Goal: Task Accomplishment & Management: Manage account settings

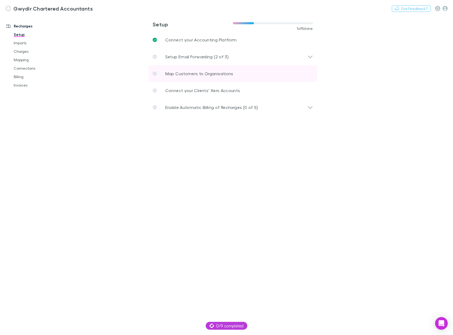
click at [182, 73] on p "Map Customers to Organisations" at bounding box center [199, 73] width 68 height 6
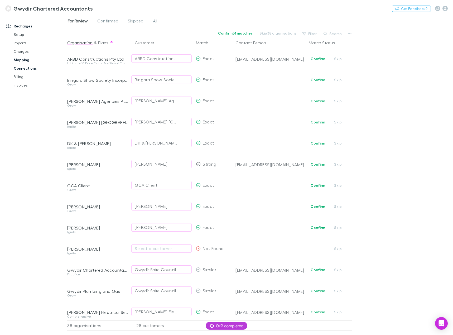
click at [29, 69] on link "Connections" at bounding box center [39, 68] width 62 height 8
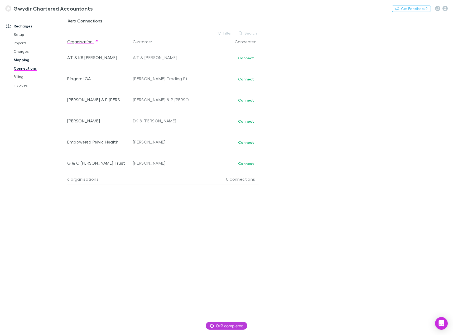
click at [24, 60] on link "Mapping" at bounding box center [39, 60] width 62 height 8
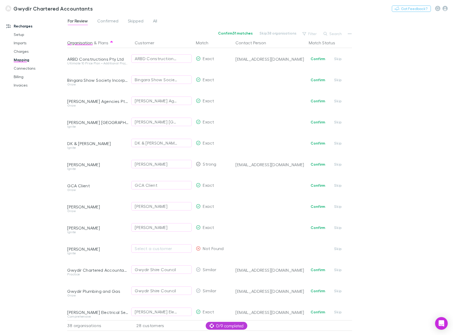
click at [10, 6] on img at bounding box center [8, 8] width 6 height 6
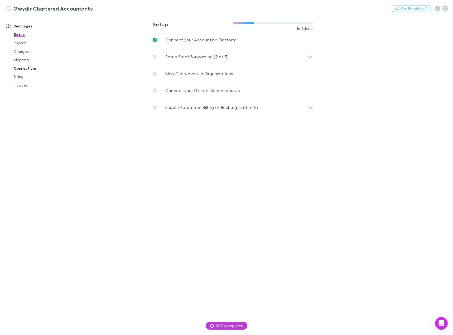
click at [21, 68] on link "Connections" at bounding box center [39, 68] width 62 height 8
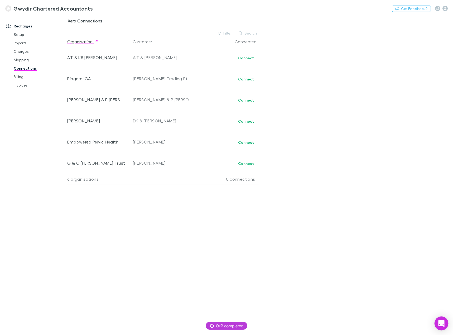
click at [439, 320] on icon "Open Intercom Messenger" at bounding box center [441, 323] width 7 height 7
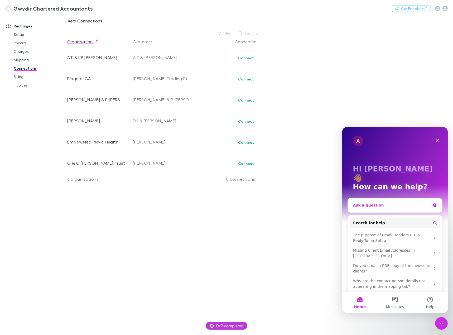
click at [372, 202] on div "Ask a question" at bounding box center [392, 205] width 78 height 6
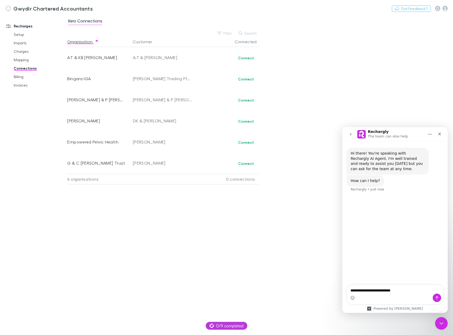
type textarea "**********"
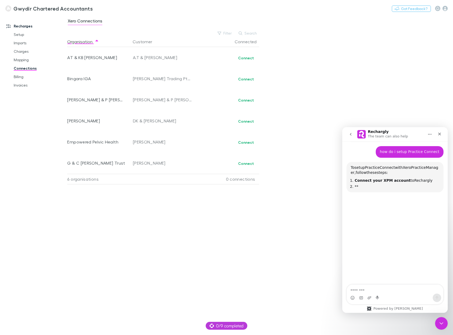
scroll to position [51, 0]
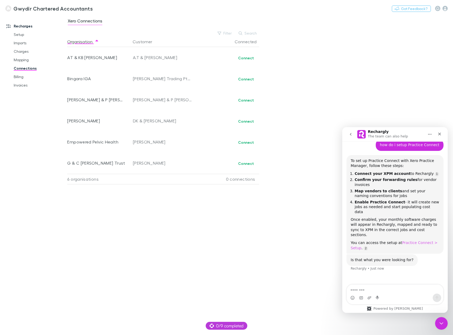
click at [407, 240] on link "Practice Connect > Setup" at bounding box center [394, 244] width 87 height 9
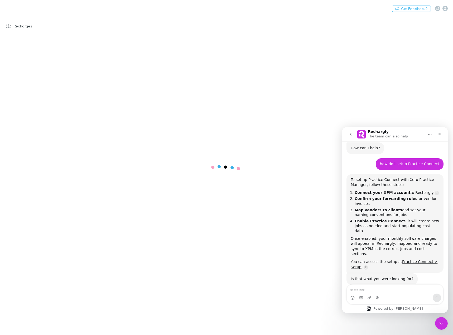
scroll to position [34, 0]
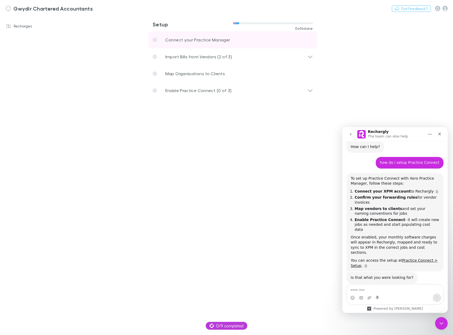
click at [196, 38] on p "Connect your Practice Manager" at bounding box center [197, 40] width 65 height 6
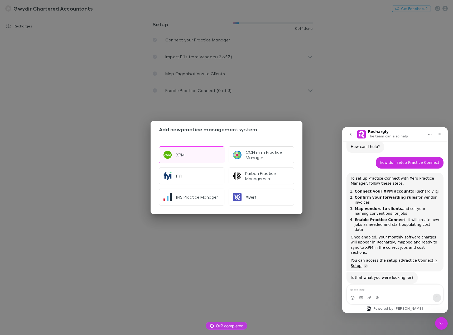
click at [177, 154] on div "XPM" at bounding box center [180, 154] width 8 height 5
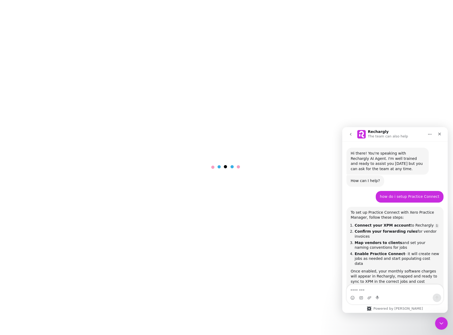
scroll to position [34, 0]
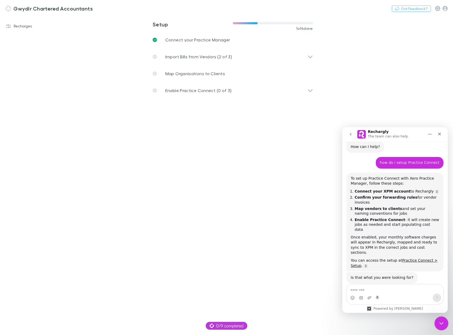
click at [440, 320] on icon "Close Intercom Messenger" at bounding box center [440, 322] width 6 height 6
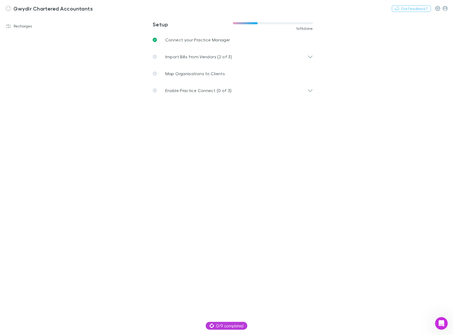
scroll to position [34, 0]
click at [180, 58] on p "Import Bills from Vendors (2 of 3)" at bounding box center [198, 57] width 67 height 6
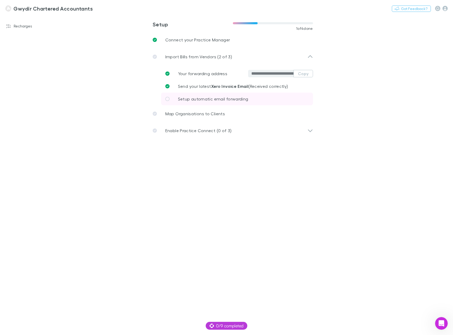
click at [191, 99] on span "Setup automatic email forwarding" at bounding box center [213, 98] width 70 height 5
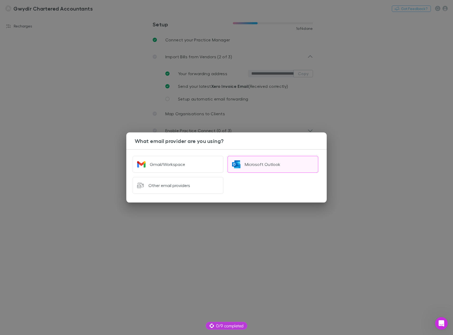
click at [241, 165] on button "Microsoft Outlook" at bounding box center [273, 164] width 91 height 17
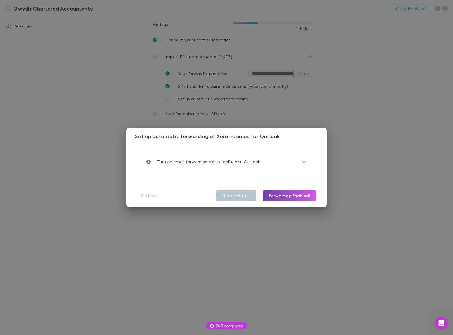
click at [284, 199] on button "Forwarding Enabled!" at bounding box center [290, 195] width 54 height 11
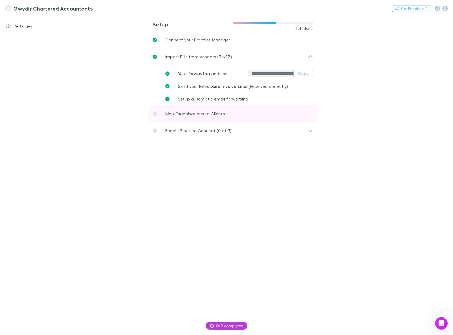
click at [209, 114] on p "Map Organisations to Clients" at bounding box center [195, 113] width 60 height 6
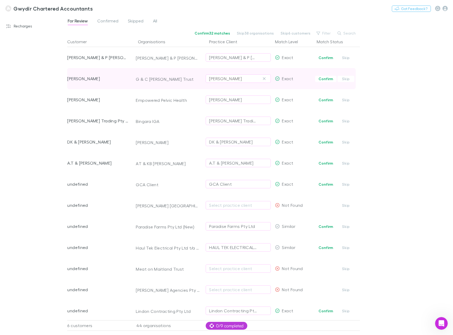
click at [235, 81] on div "Izzard, Glenn" at bounding box center [225, 78] width 33 height 6
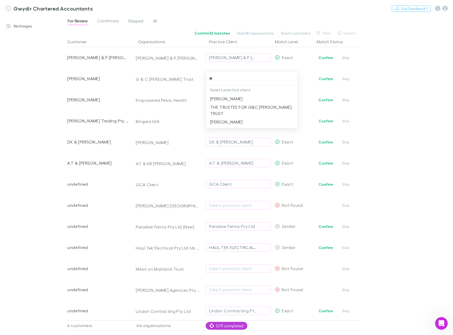
type input "***"
click at [232, 105] on li "THE TRUSTEE FOR G&C IZZARD TRUST" at bounding box center [252, 110] width 92 height 15
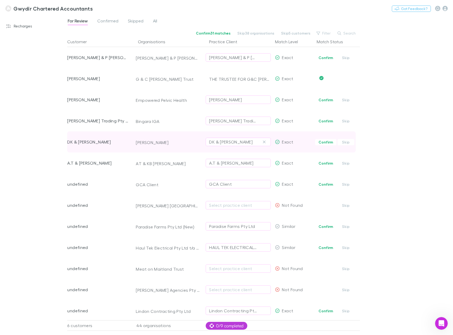
scroll to position [26, 0]
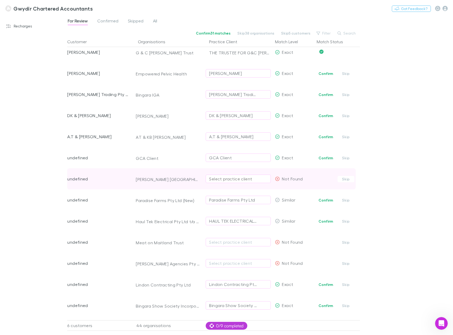
click at [222, 181] on div "Select practice client" at bounding box center [238, 179] width 58 height 6
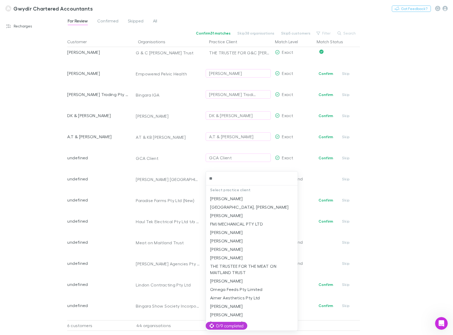
type input "***"
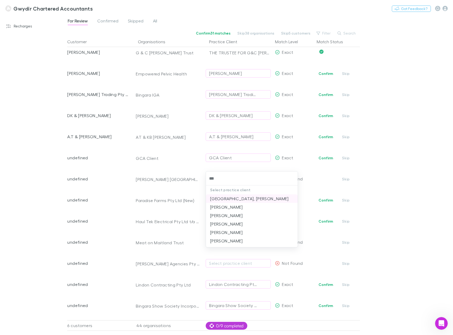
click at [235, 199] on li "Melbourne, David" at bounding box center [252, 198] width 92 height 8
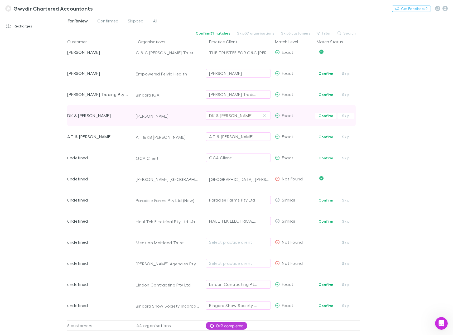
click at [218, 115] on div "DK & TJ Galvin" at bounding box center [231, 115] width 44 height 6
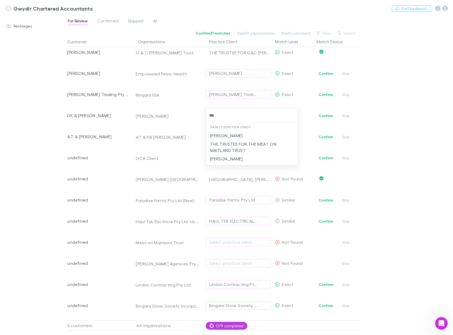
type input "****"
click at [220, 138] on li "THE TRUSTEE FOR THE MEAT ON MAITLAND TRUST" at bounding box center [252, 138] width 92 height 15
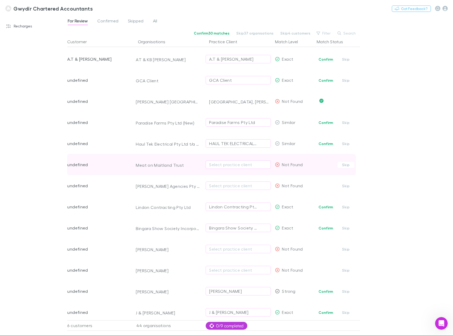
scroll to position [105, 0]
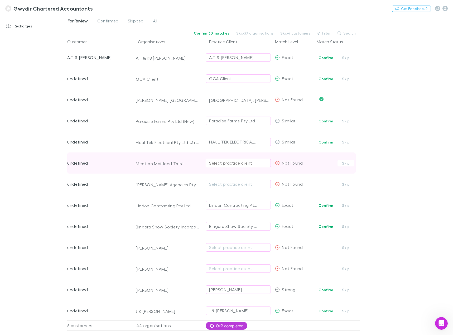
click at [236, 161] on div "Select practice client" at bounding box center [238, 163] width 58 height 6
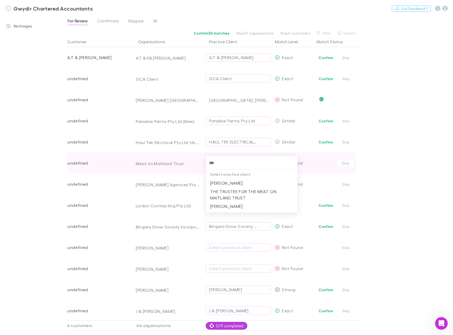
type input "****"
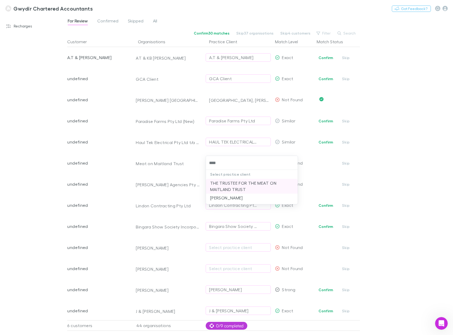
click at [235, 187] on li "THE TRUSTEE FOR THE MEAT ON MAITLAND TRUST" at bounding box center [252, 186] width 92 height 15
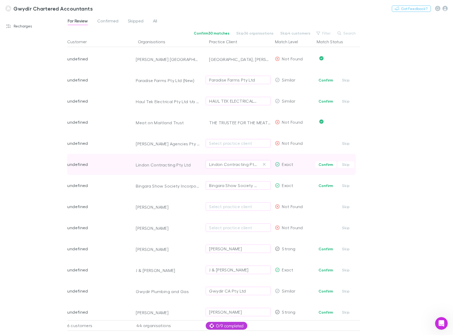
scroll to position [185, 0]
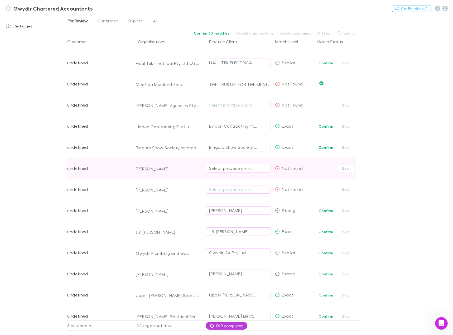
click at [220, 170] on div "Select practice client" at bounding box center [238, 168] width 58 height 6
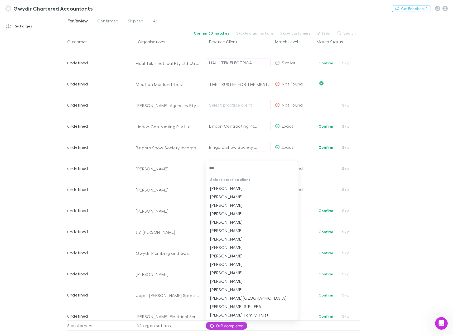
type input "****"
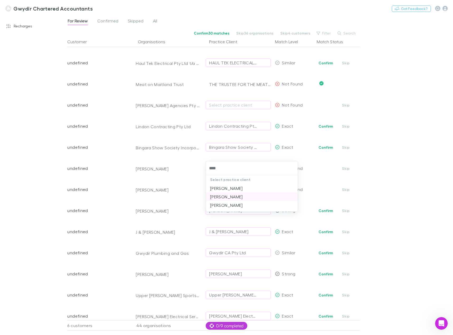
click at [246, 195] on li "McDouall, Graham" at bounding box center [252, 196] width 92 height 8
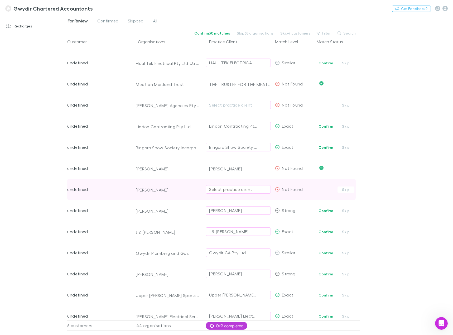
click at [223, 190] on div "Select practice client" at bounding box center [238, 189] width 58 height 6
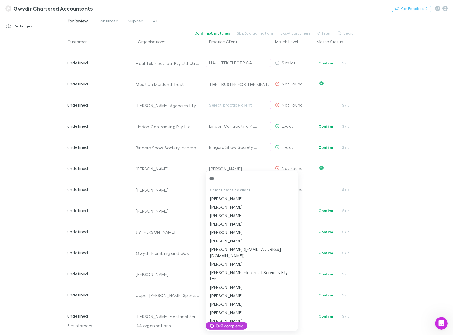
type input "****"
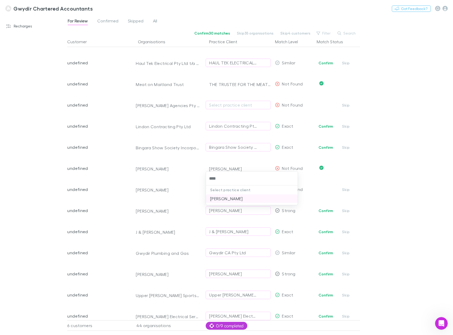
click at [229, 198] on li "Morris, Philippa" at bounding box center [252, 198] width 92 height 8
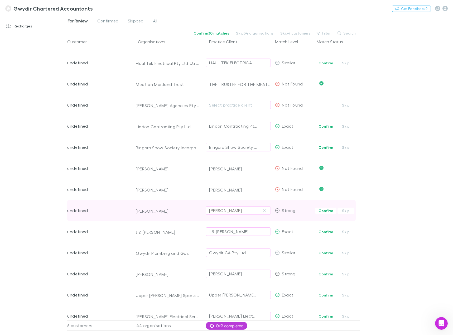
click at [224, 210] on div "Izzard, Glenn" at bounding box center [225, 210] width 33 height 6
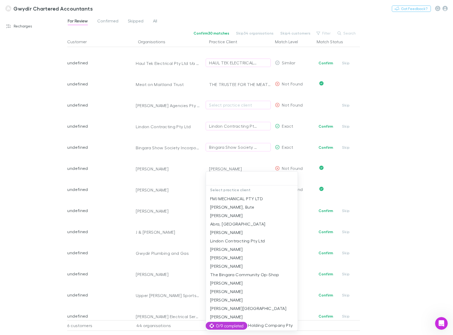
click at [144, 210] on div at bounding box center [226, 167] width 453 height 335
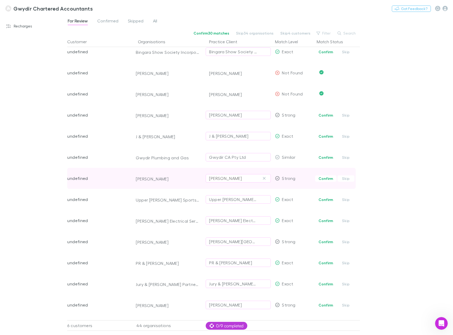
scroll to position [290, 0]
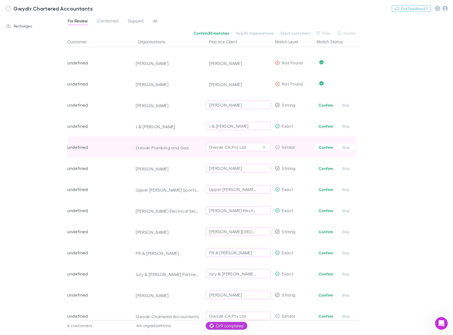
click at [213, 146] on div "Gwydir CA Pty Ltd" at bounding box center [227, 147] width 37 height 6
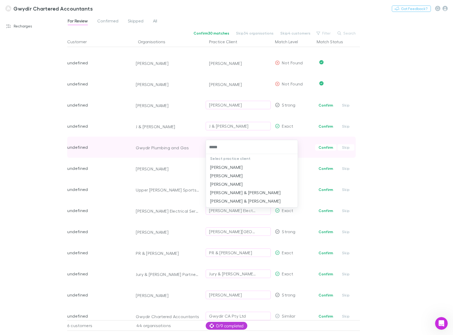
type input "******"
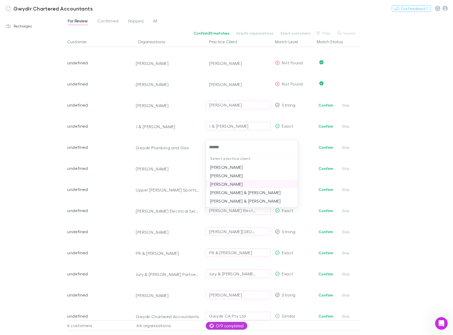
click at [227, 185] on li "Pritchard, Mark" at bounding box center [252, 184] width 92 height 8
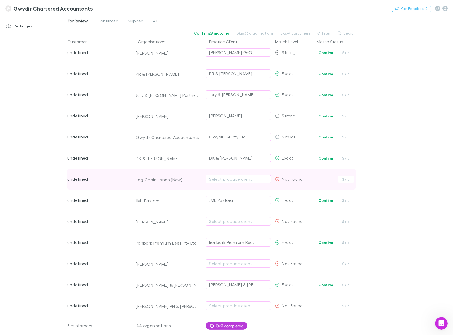
scroll to position [475, 0]
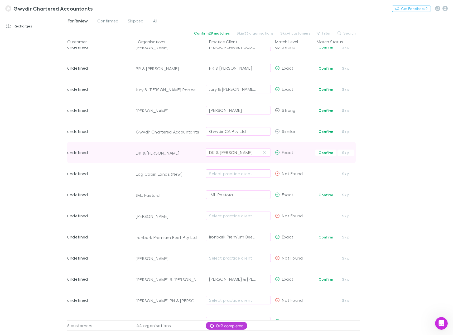
click at [230, 154] on div "DK & TJ Galvin" at bounding box center [231, 152] width 44 height 6
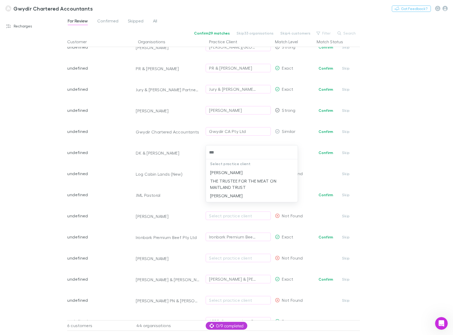
type input "****"
click at [242, 169] on li "THE TRUSTEE FOR THE MEAT ON MAITLAND TRUST" at bounding box center [252, 175] width 92 height 15
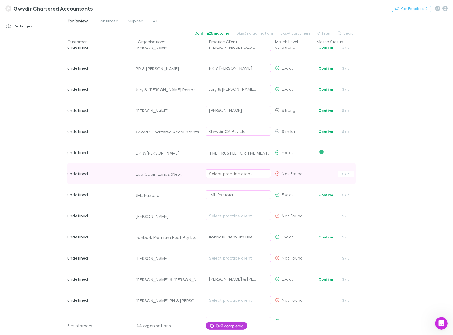
click at [236, 172] on div "Select practice client" at bounding box center [238, 173] width 58 height 6
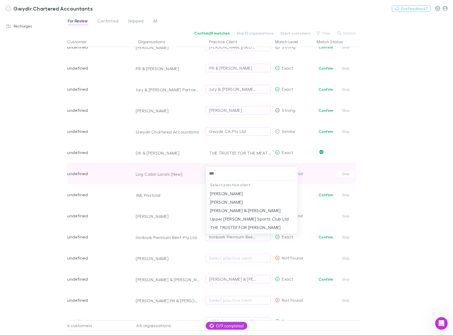
type input "****"
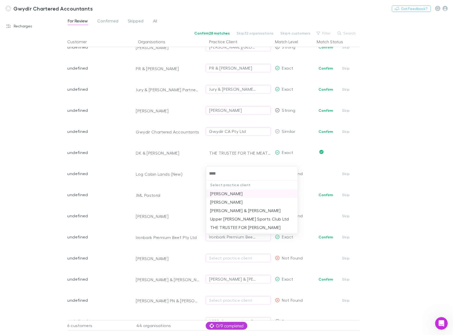
click at [239, 191] on li "Spencer, Adrian" at bounding box center [252, 193] width 92 height 8
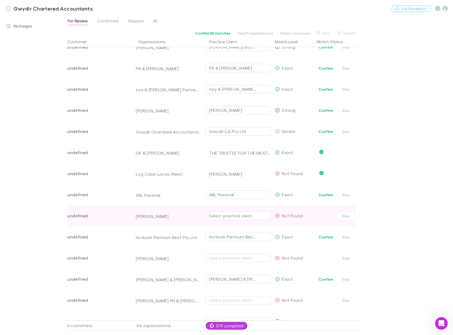
click at [231, 216] on div "Select practice client" at bounding box center [238, 216] width 58 height 6
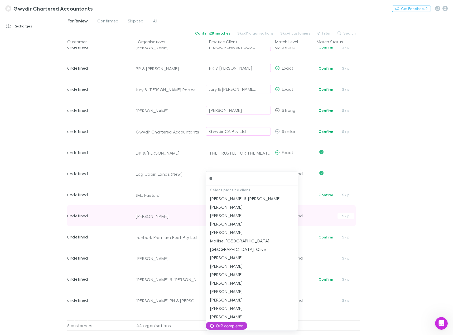
type input "***"
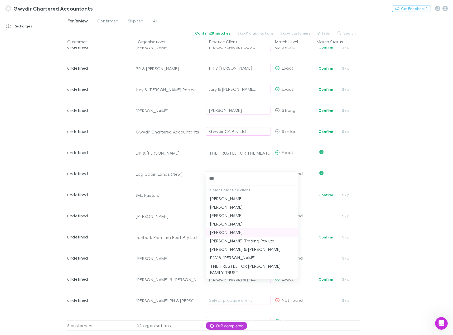
click at [245, 233] on li "McCosker, Geoffrey" at bounding box center [252, 232] width 92 height 8
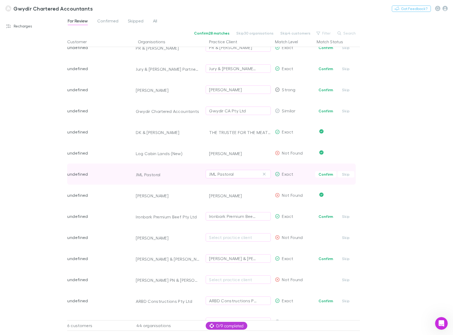
scroll to position [527, 0]
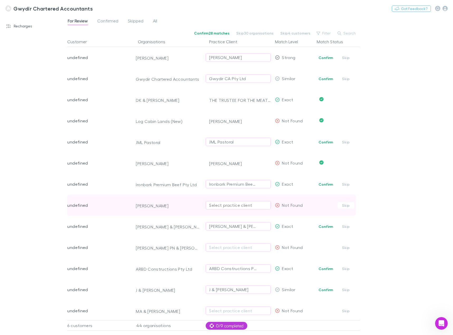
click at [221, 205] on div "Select practice client" at bounding box center [238, 205] width 58 height 6
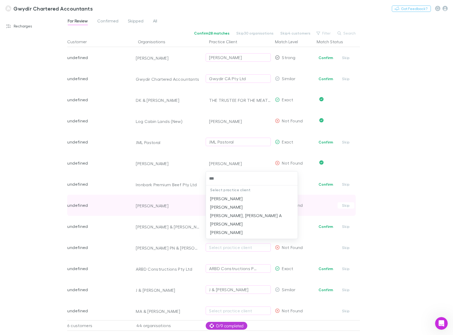
type input "****"
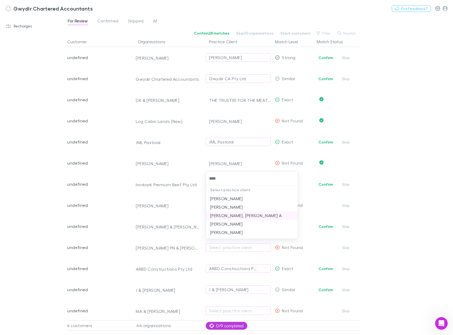
click at [226, 215] on li "JOBSON-GILLOGLY, JAYDEN A" at bounding box center [252, 215] width 92 height 8
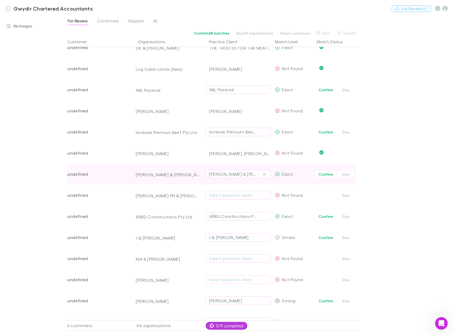
scroll to position [580, 0]
click at [219, 173] on div "J.S McCarthy & S.J McCarthy" at bounding box center [233, 173] width 48 height 6
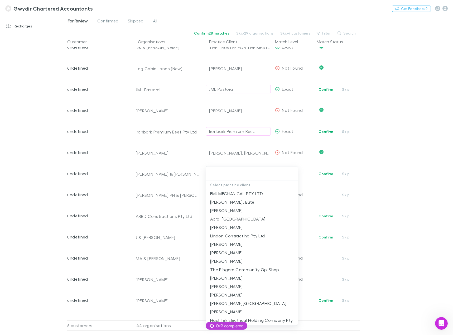
click at [169, 196] on div at bounding box center [226, 167] width 453 height 335
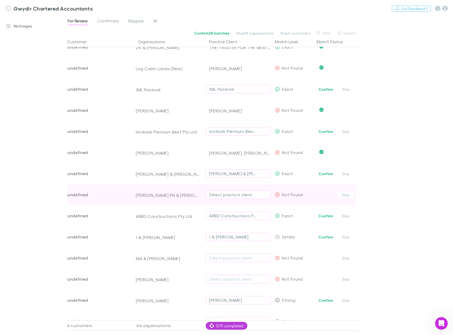
click at [206, 196] on button "Select practice client" at bounding box center [238, 194] width 65 height 8
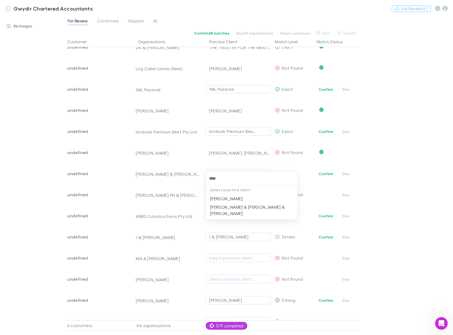
type input "*****"
click at [226, 208] on li "J.M COX & P.N WHITTEN & T.M WHITTEN" at bounding box center [252, 210] width 92 height 15
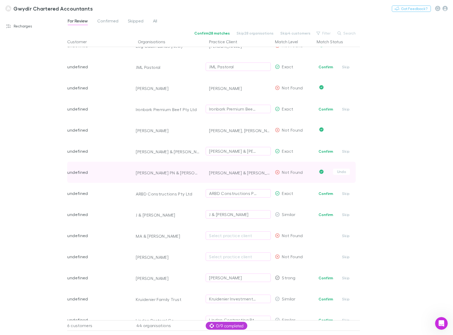
scroll to position [633, 0]
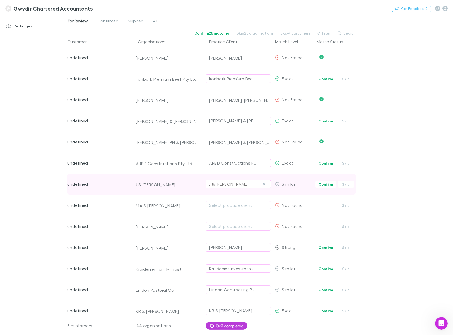
click at [229, 183] on div "J & J Kelehear" at bounding box center [228, 184] width 39 height 6
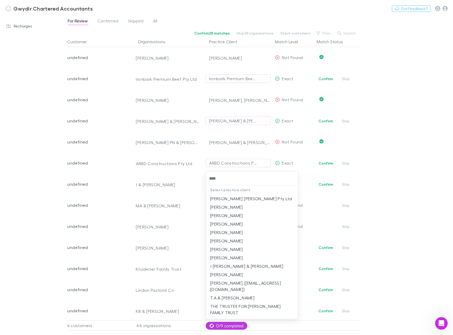
type input "*****"
click at [231, 264] on li "J Groth & RN Groth" at bounding box center [252, 266] width 92 height 8
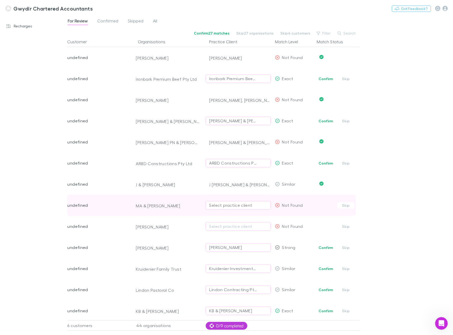
click at [230, 205] on div "Select practice client" at bounding box center [238, 205] width 58 height 6
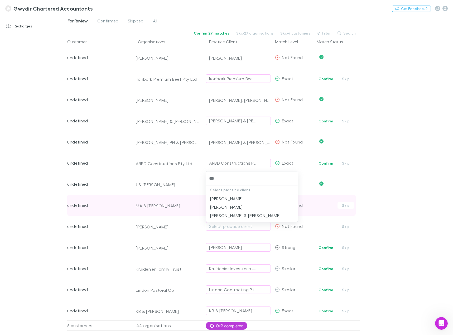
type input "****"
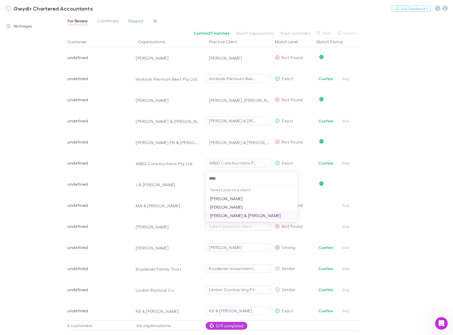
click at [233, 213] on li "S.L COX-MCGOWAN & M.A MCGOWAN" at bounding box center [252, 215] width 92 height 8
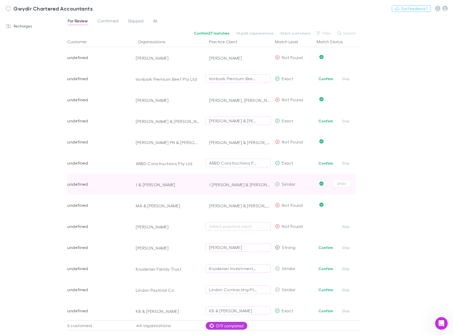
scroll to position [659, 0]
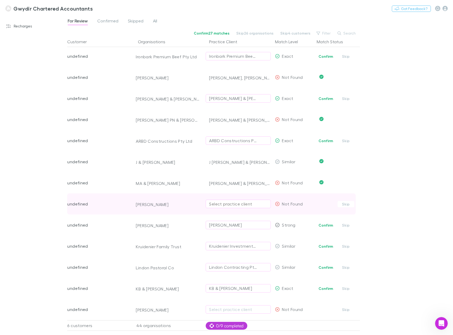
click at [226, 201] on div "Select practice client" at bounding box center [238, 204] width 58 height 6
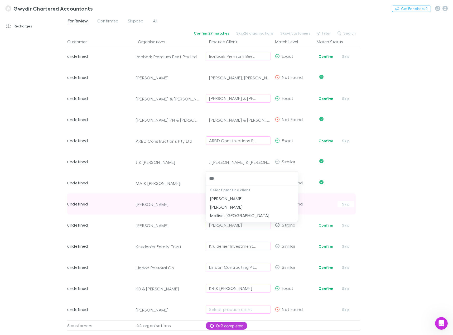
type input "****"
click at [226, 201] on li "Mallise, Gregory" at bounding box center [252, 198] width 92 height 8
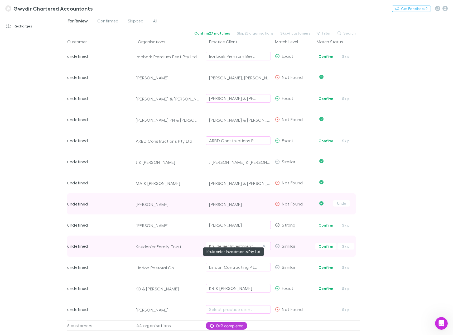
click at [231, 243] on div "Kruidenier Investments Pty Ltd" at bounding box center [233, 246] width 48 height 6
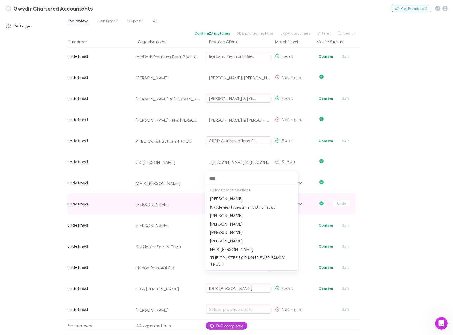
type input "*****"
click at [241, 258] on li "THE TRUSTEE FOR KRUIDENIER FAMILY TRUST" at bounding box center [252, 260] width 92 height 15
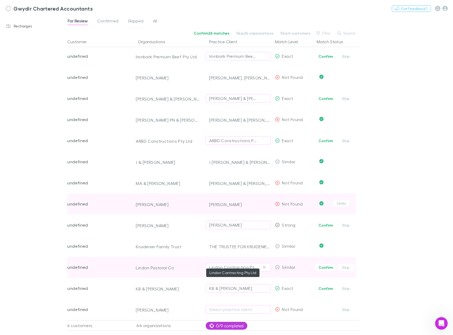
click at [225, 264] on div "Lindon Contracting Pty Ltd" at bounding box center [233, 267] width 48 height 6
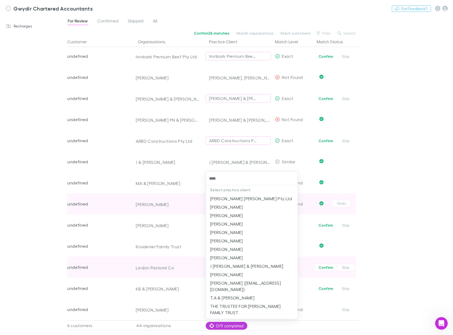
type input "*****"
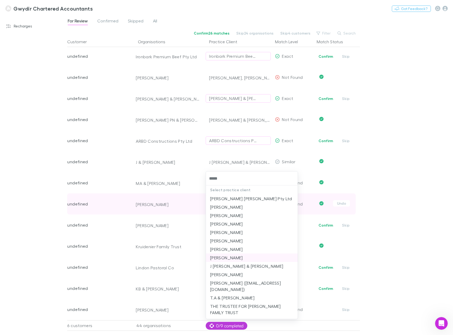
click at [227, 258] on li "Groth, Thomas" at bounding box center [252, 257] width 92 height 8
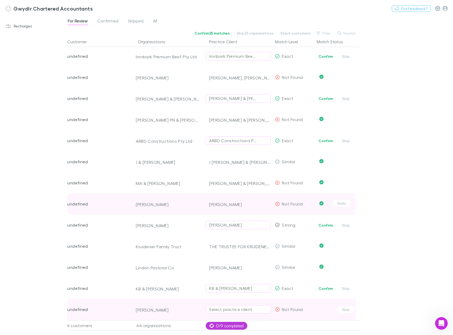
click at [228, 306] on div "Select practice client" at bounding box center [238, 309] width 58 height 6
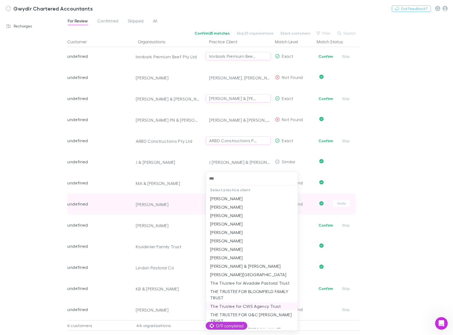
type input "****"
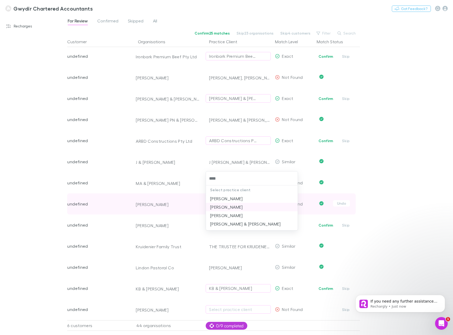
scroll to position [67, 0]
click at [236, 198] on li "Stewart, David" at bounding box center [252, 198] width 92 height 8
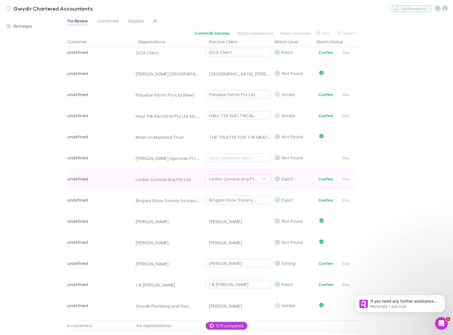
scroll to position [0, 0]
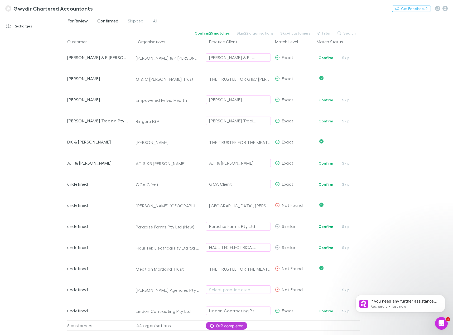
click at [108, 20] on span "Confirmed" at bounding box center [107, 21] width 21 height 7
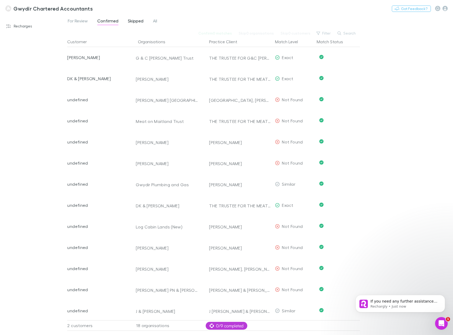
click at [136, 21] on span "Skipped" at bounding box center [136, 21] width 16 height 7
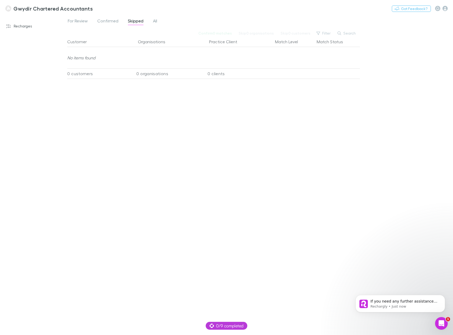
click at [151, 20] on div "For Review Confirmed Skipped All" at bounding box center [114, 21] width 95 height 8
click at [155, 20] on span "All" at bounding box center [155, 21] width 4 height 7
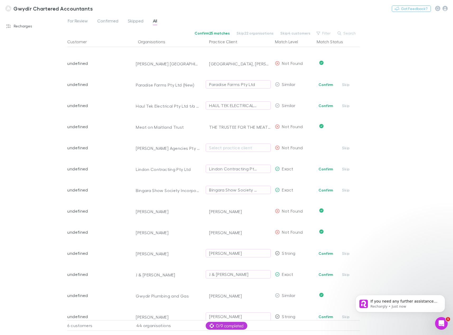
scroll to position [158, 0]
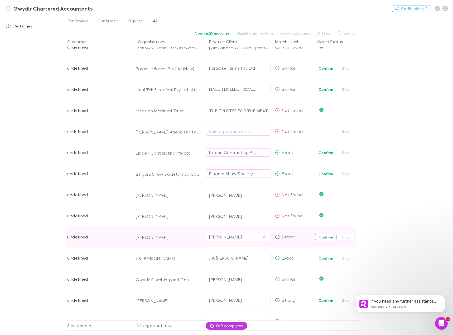
click at [325, 235] on button "Confirm" at bounding box center [325, 237] width 21 height 6
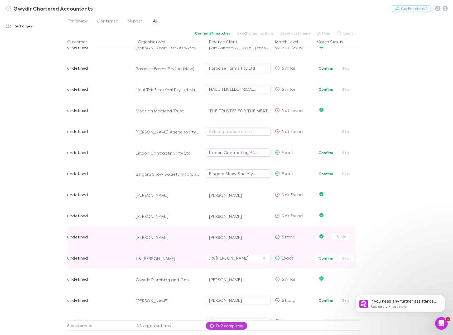
click at [328, 258] on button "Confirm" at bounding box center [325, 258] width 21 height 6
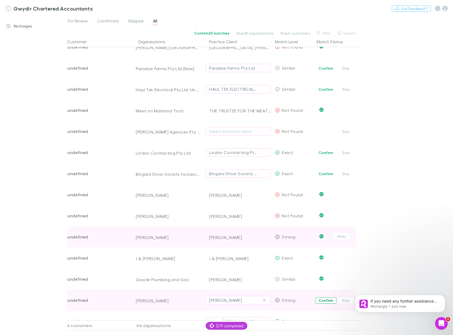
click at [326, 300] on button "Confirm" at bounding box center [325, 300] width 21 height 6
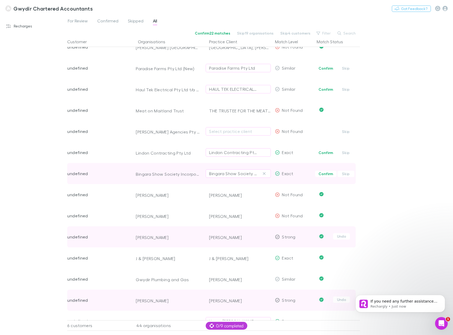
click at [328, 177] on span "Confirm Skip" at bounding box center [337, 173] width 45 height 21
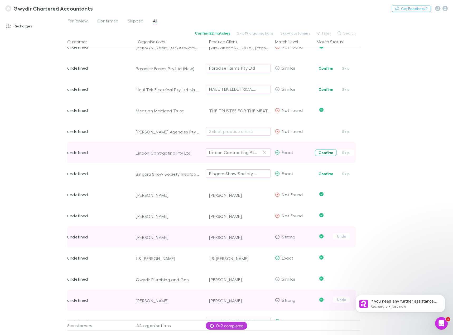
click at [325, 153] on button "Confirm" at bounding box center [325, 152] width 21 height 6
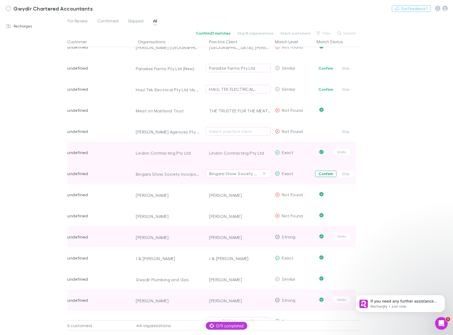
click at [327, 176] on button "Confirm" at bounding box center [325, 174] width 21 height 6
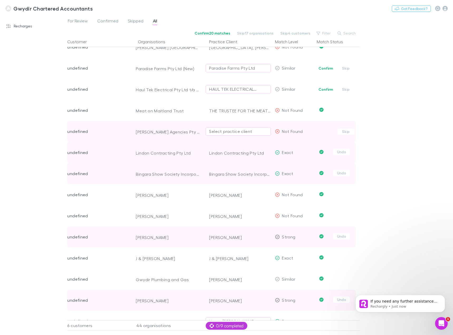
click at [223, 133] on div "Select practice client" at bounding box center [238, 131] width 58 height 6
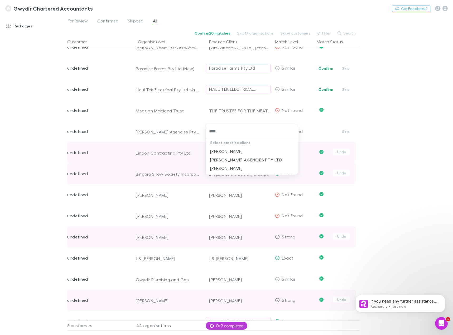
type input "*****"
click at [241, 160] on li "CW SCOTT AGENCIES PTY LTD" at bounding box center [252, 160] width 92 height 8
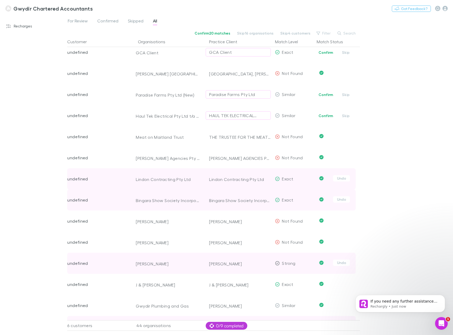
scroll to position [105, 0]
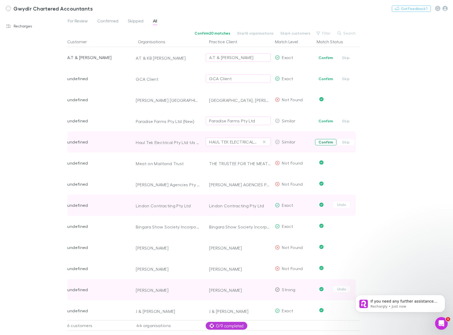
click at [324, 141] on button "Confirm" at bounding box center [325, 142] width 21 height 6
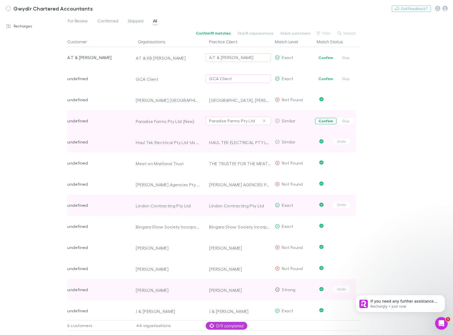
click at [323, 122] on button "Confirm" at bounding box center [325, 121] width 21 height 6
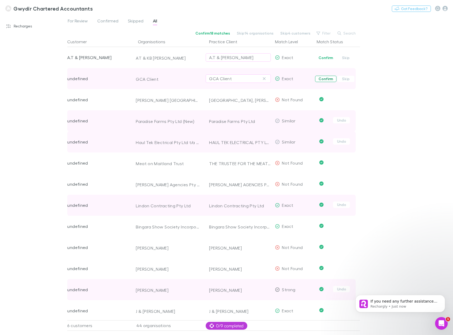
click at [324, 79] on button "Confirm" at bounding box center [325, 79] width 21 height 6
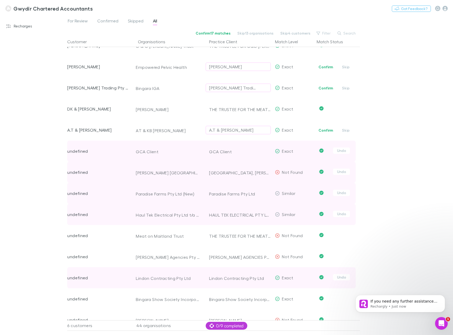
scroll to position [26, 0]
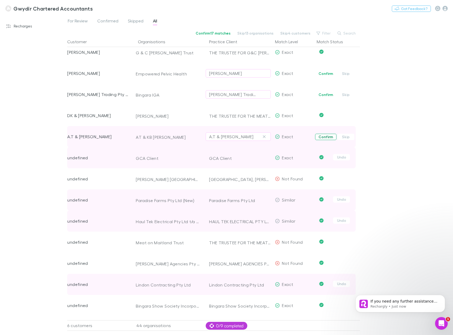
click at [324, 136] on button "Confirm" at bounding box center [325, 137] width 21 height 6
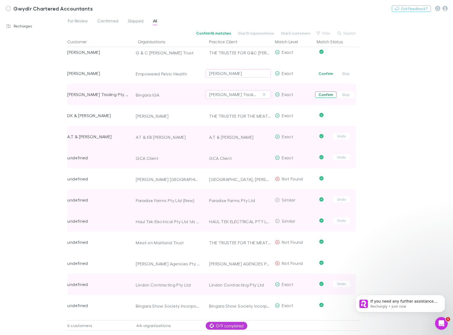
click at [320, 95] on button "Confirm" at bounding box center [325, 94] width 21 height 6
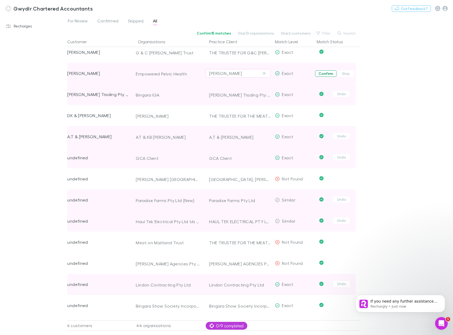
click at [323, 73] on button "Confirm" at bounding box center [325, 73] width 21 height 6
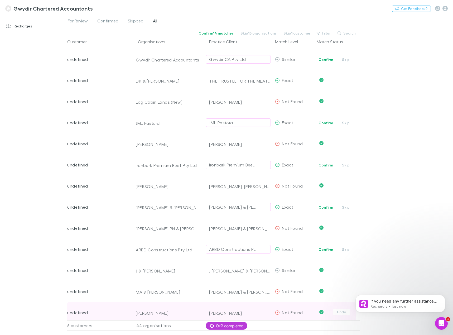
scroll to position [659, 0]
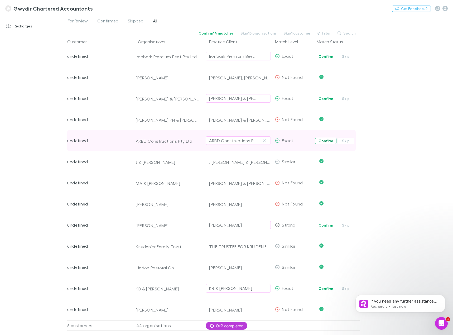
click at [327, 138] on button "Confirm" at bounding box center [325, 141] width 21 height 6
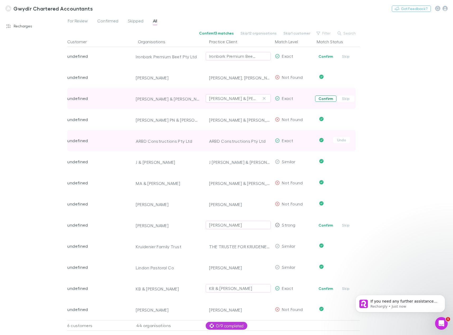
click at [322, 95] on button "Confirm" at bounding box center [325, 98] width 21 height 6
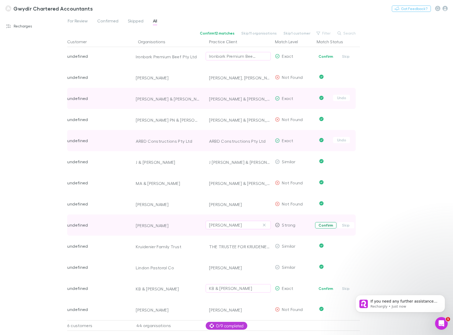
click at [324, 222] on button "Confirm" at bounding box center [325, 225] width 21 height 6
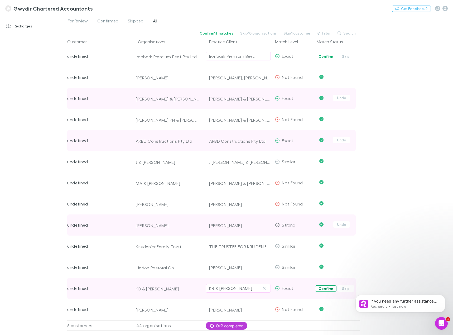
click at [321, 285] on button "Confirm" at bounding box center [325, 288] width 21 height 6
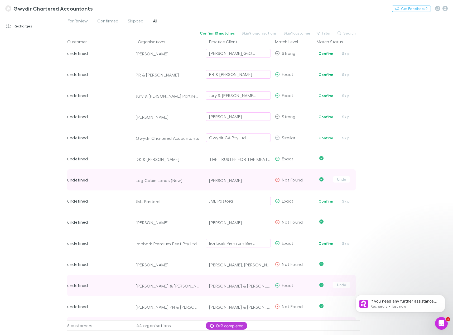
scroll to position [395, 0]
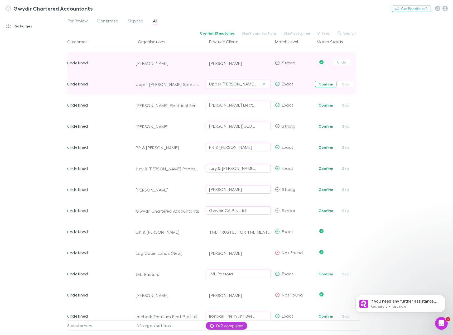
click at [326, 83] on button "Confirm" at bounding box center [325, 84] width 21 height 6
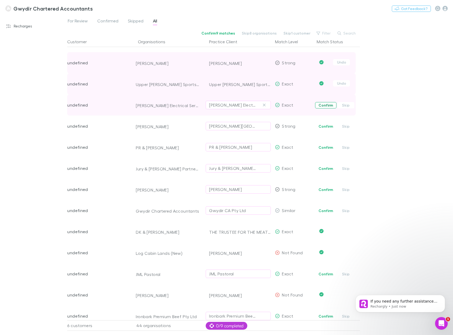
click at [326, 105] on button "Confirm" at bounding box center [325, 105] width 21 height 6
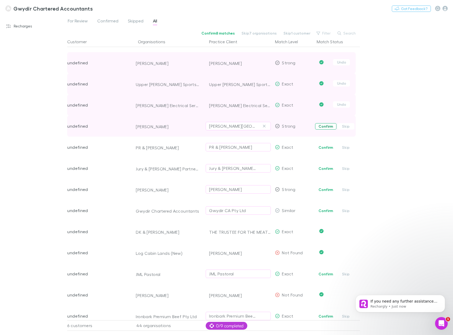
click at [327, 126] on button "Confirm" at bounding box center [325, 126] width 21 height 6
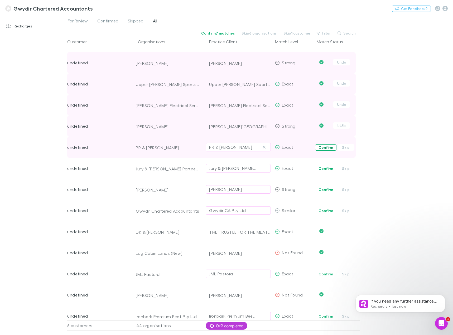
click at [327, 146] on button "Confirm" at bounding box center [325, 147] width 21 height 6
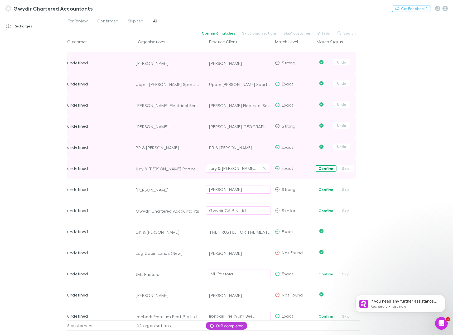
click at [326, 170] on button "Confirm" at bounding box center [325, 168] width 21 height 6
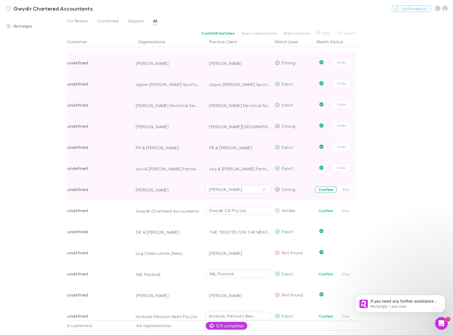
click at [323, 191] on button "Confirm" at bounding box center [325, 189] width 21 height 6
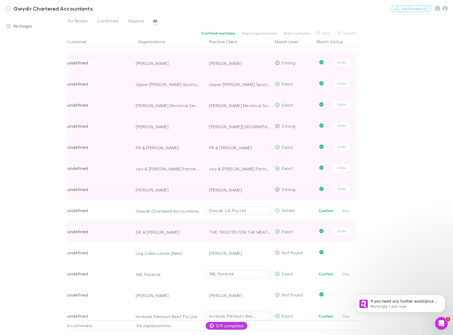
drag, startPoint x: 326, startPoint y: 211, endPoint x: 326, endPoint y: 240, distance: 29.0
click at [327, 211] on button "Confirm" at bounding box center [325, 210] width 21 height 6
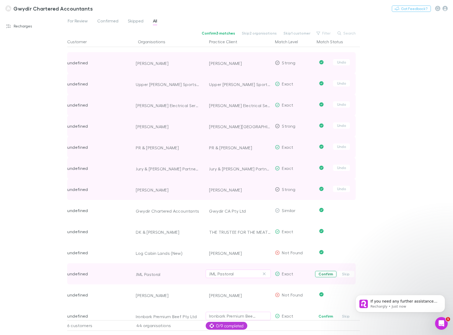
click at [324, 276] on button "Confirm" at bounding box center [325, 274] width 21 height 6
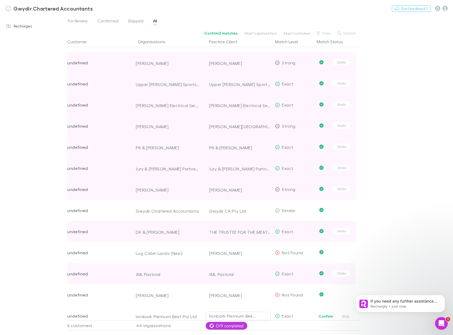
scroll to position [475, 0]
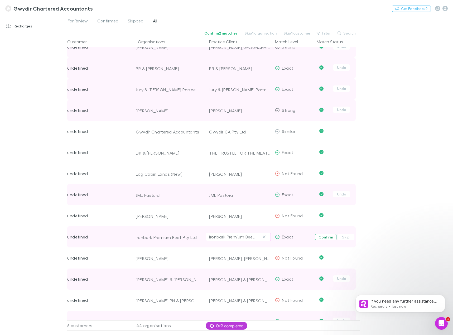
click at [323, 238] on button "Confirm" at bounding box center [325, 237] width 21 height 6
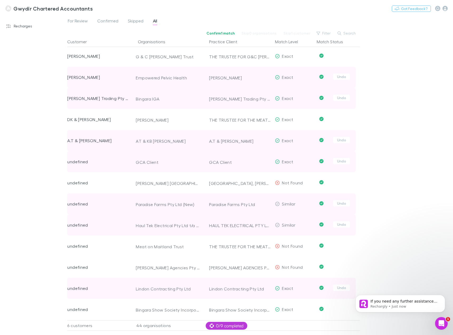
scroll to position [0, 0]
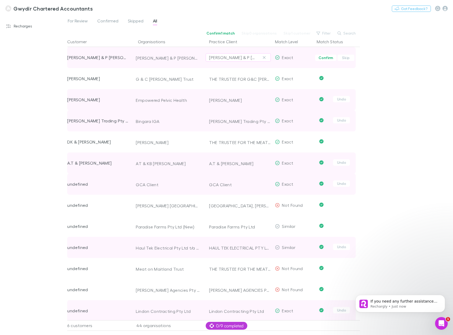
click at [324, 61] on span "Confirm Skip" at bounding box center [337, 57] width 45 height 21
click at [325, 57] on button "Confirm" at bounding box center [325, 58] width 21 height 6
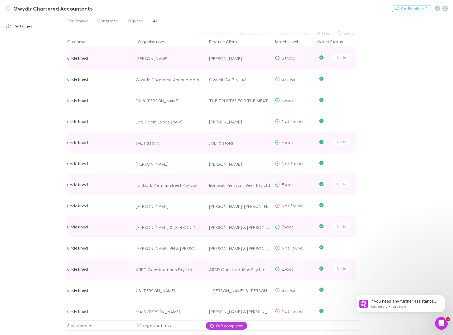
scroll to position [659, 0]
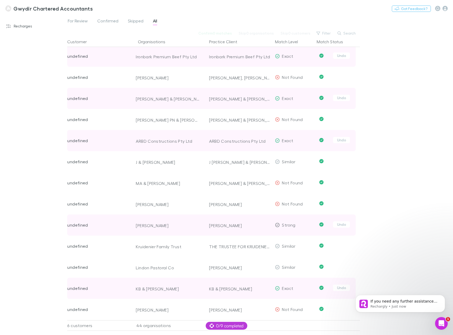
click at [409, 136] on div "For Review Confirmed Skipped All Confirm 0 matches Skip 0 organisations Skip 0 …" at bounding box center [260, 175] width 386 height 320
click at [26, 26] on link "Recharges" at bounding box center [35, 26] width 69 height 8
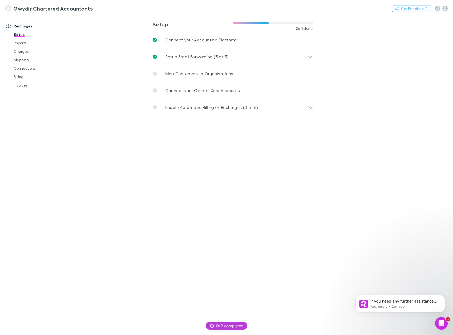
click at [26, 26] on link "Recharges" at bounding box center [35, 26] width 69 height 8
click at [31, 9] on h3 "Gwydir Chartered Accountants" at bounding box center [52, 8] width 79 height 6
click at [409, 305] on p "Rechargly • 1m ago" at bounding box center [404, 306] width 68 height 5
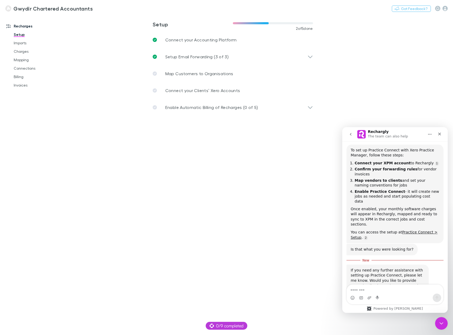
scroll to position [75, 0]
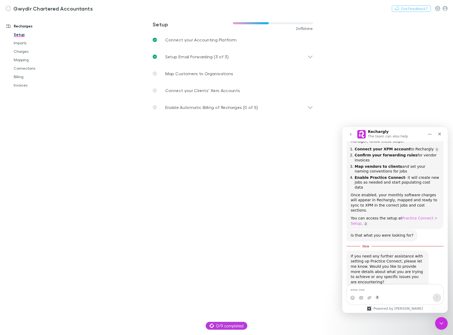
click at [410, 216] on link "Practice Connect > Setup" at bounding box center [394, 220] width 87 height 9
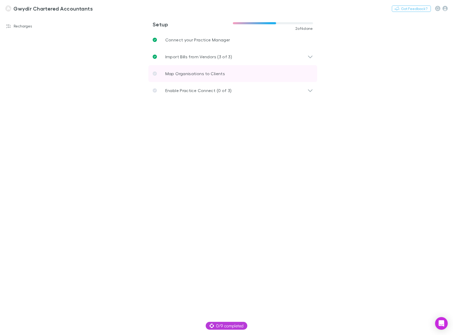
click at [177, 76] on p "Map Organisations to Clients" at bounding box center [195, 73] width 60 height 6
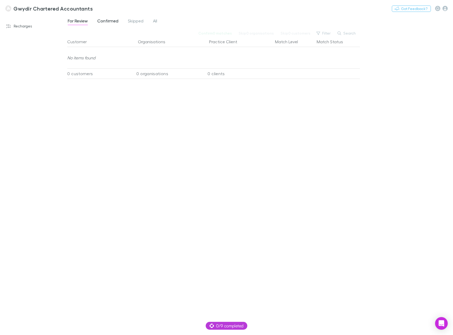
click at [101, 21] on span "Confirmed" at bounding box center [107, 21] width 21 height 7
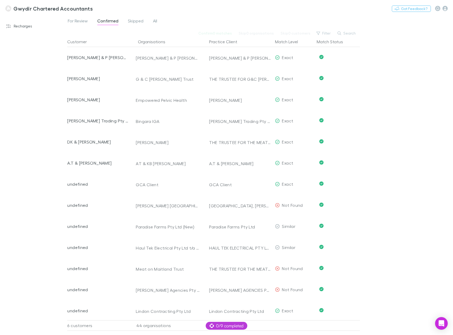
drag, startPoint x: 23, startPoint y: 47, endPoint x: 22, endPoint y: 14, distance: 33.3
click at [24, 47] on div "Recharges Setup Imports Charges Mapping Connections Billing Invoices" at bounding box center [35, 174] width 71 height 314
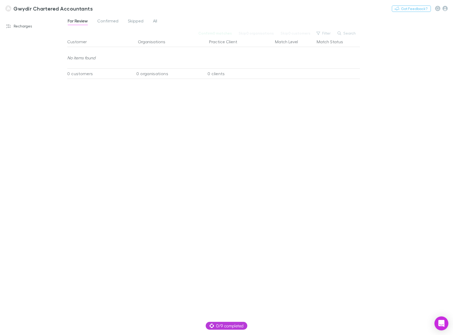
click at [442, 326] on icon "Open Intercom Messenger" at bounding box center [441, 323] width 6 height 7
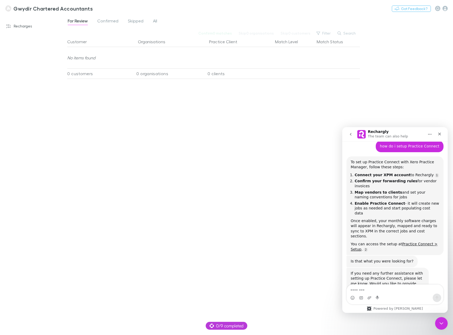
scroll to position [67, 0]
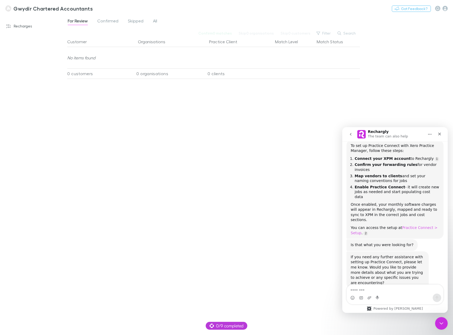
click at [407, 225] on link "Practice Connect > Setup" at bounding box center [394, 229] width 87 height 9
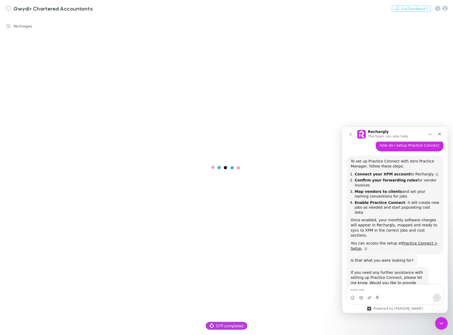
scroll to position [67, 0]
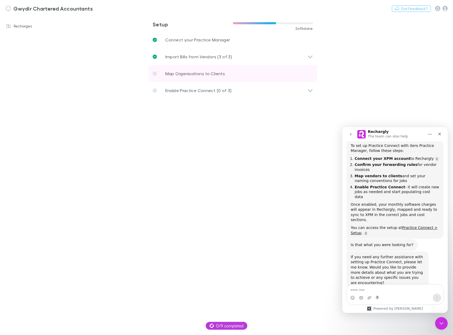
click at [197, 72] on p "Map Organisations to Clients" at bounding box center [195, 73] width 60 height 6
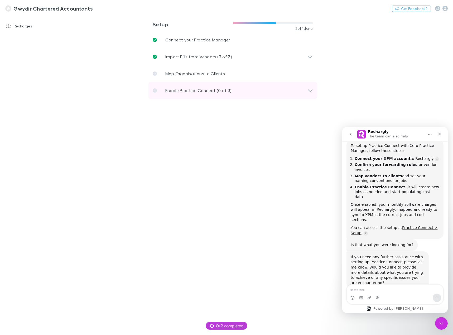
click at [195, 90] on p "Enable Practice Connect (0 of 3)" at bounding box center [198, 90] width 66 height 6
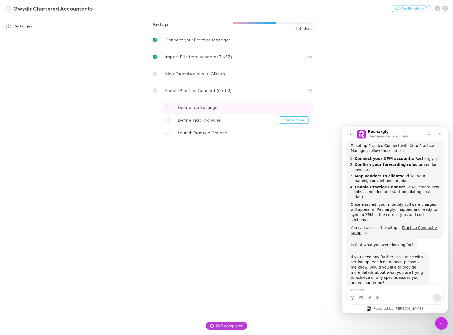
click at [190, 107] on span "Define Job Settings" at bounding box center [198, 107] width 40 height 5
